Goal: Find specific page/section: Locate a particular part of the current website

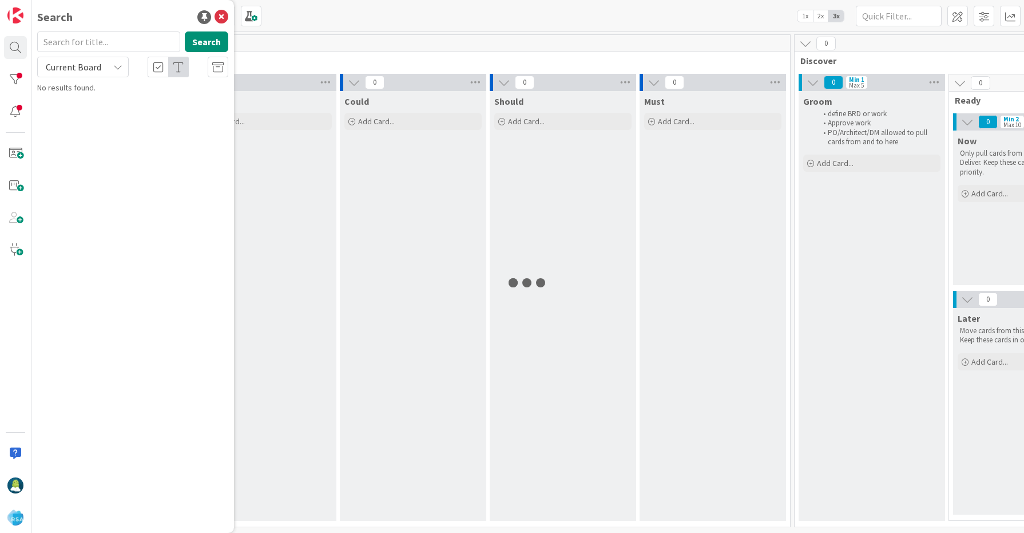
click at [73, 44] on input "text" at bounding box center [108, 41] width 143 height 21
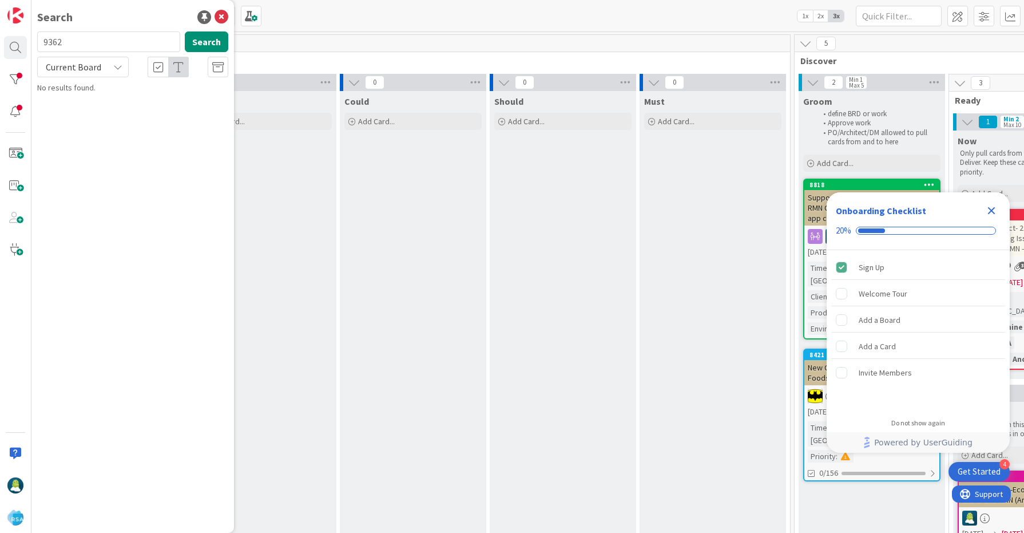
type input "9362"
click at [124, 102] on span "App Home Page menu display order change" at bounding box center [128, 107] width 150 height 22
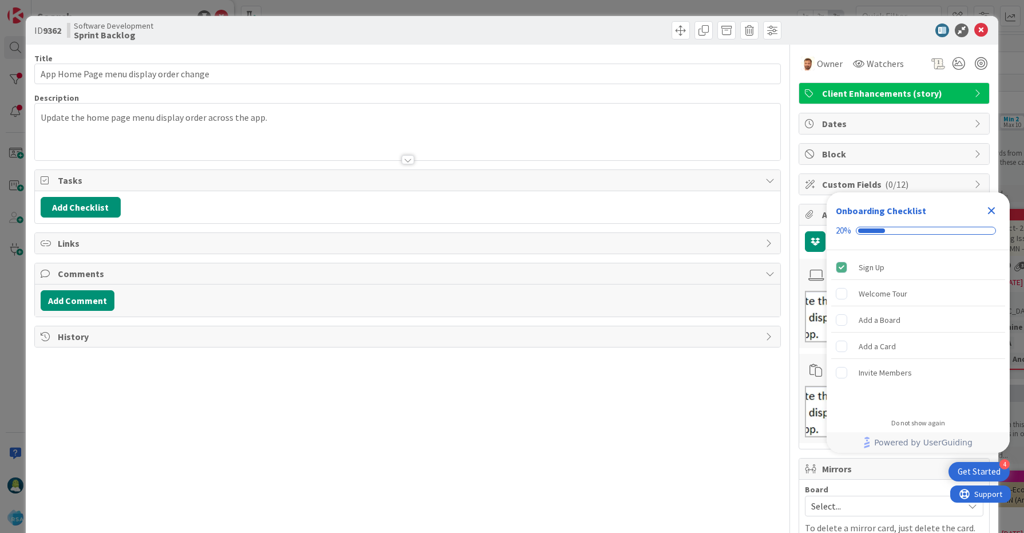
type input "App Home Page menu display order change"
click at [194, 133] on div at bounding box center [408, 145] width 746 height 29
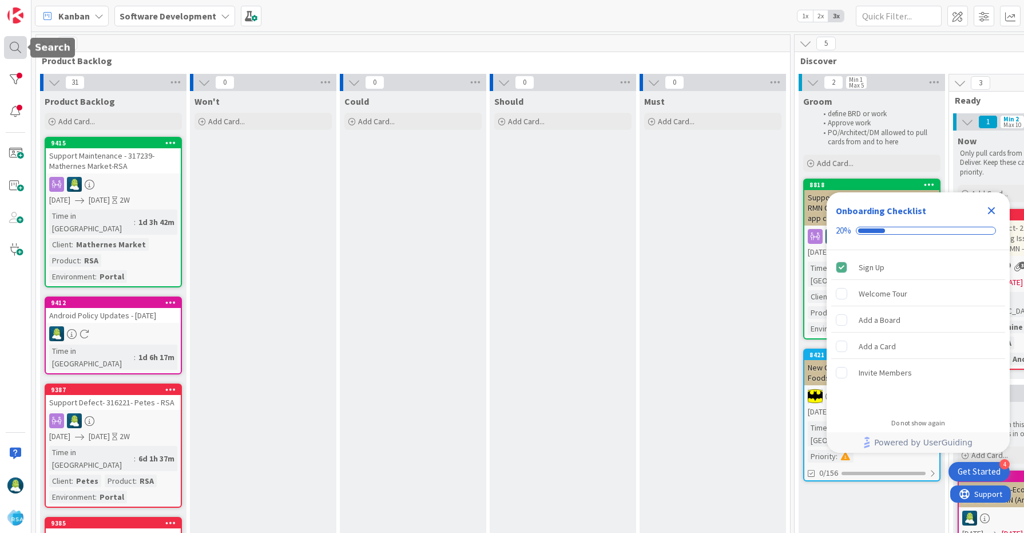
click at [19, 53] on div at bounding box center [15, 47] width 23 height 23
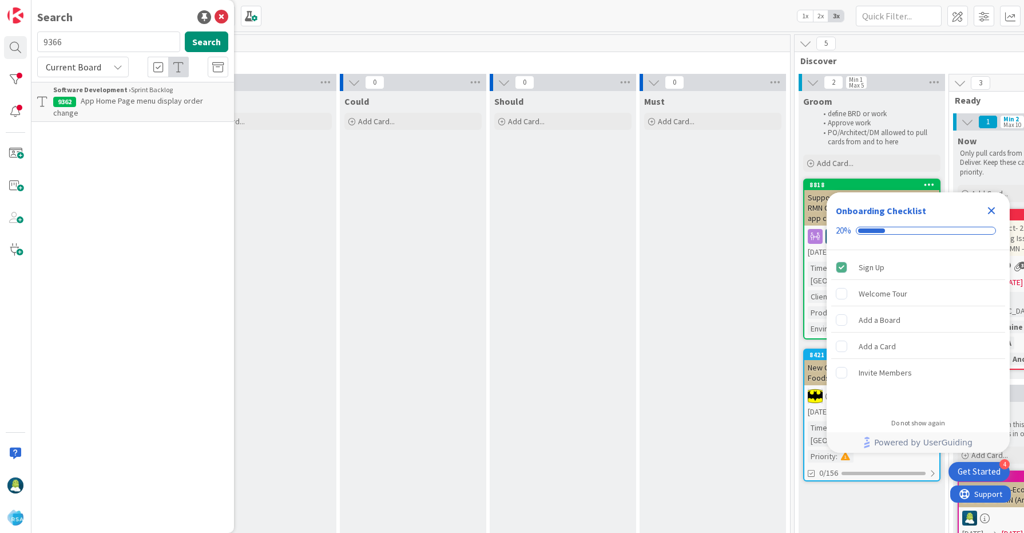
type input "9366"
click at [104, 104] on span "Search issue for Edwards" at bounding box center [137, 101] width 113 height 10
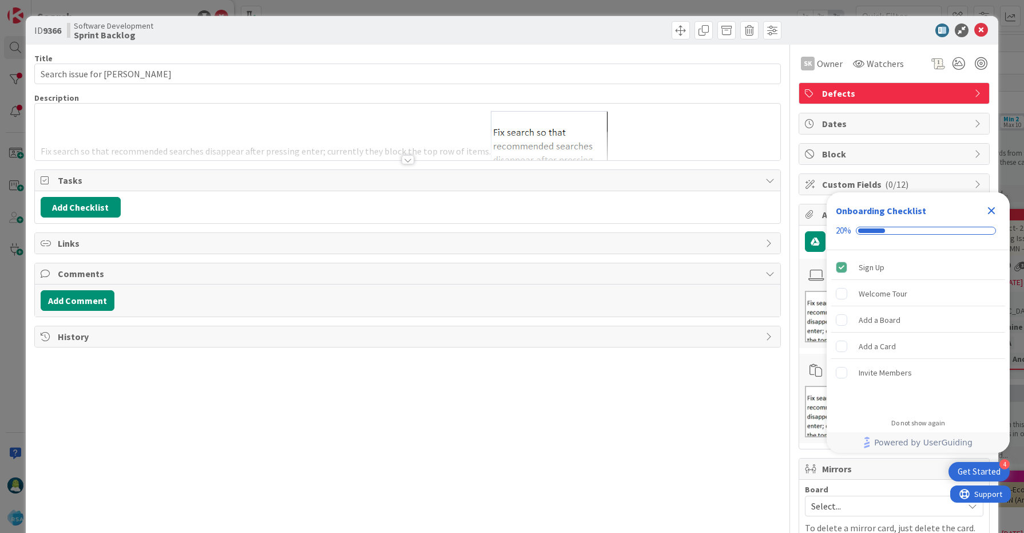
click at [168, 131] on div at bounding box center [408, 145] width 746 height 29
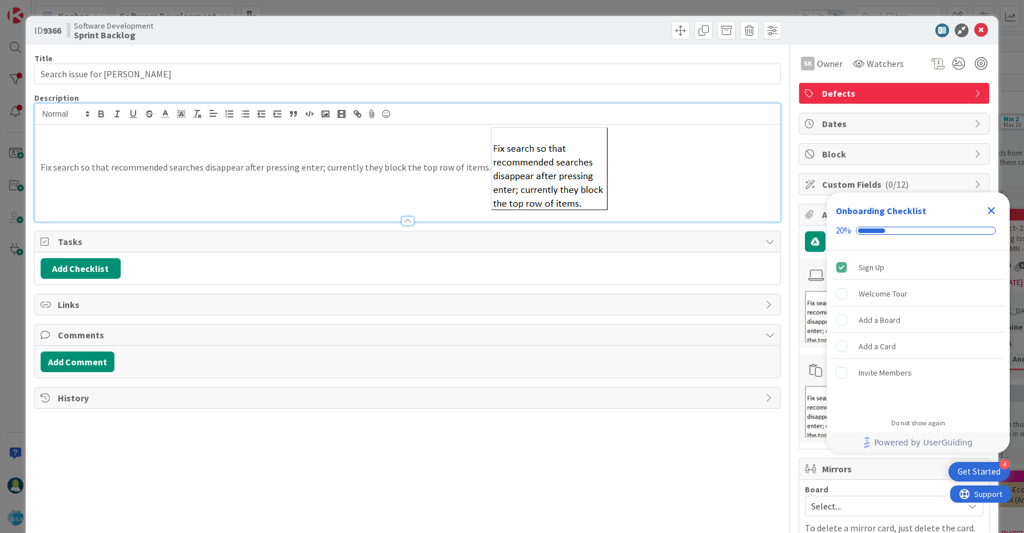
click at [368, 167] on p "Fix search so that recommended searches disappear after pressing enter; current…" at bounding box center [408, 168] width 735 height 83
click at [983, 33] on icon at bounding box center [981, 30] width 14 height 14
